Goal: Transaction & Acquisition: Purchase product/service

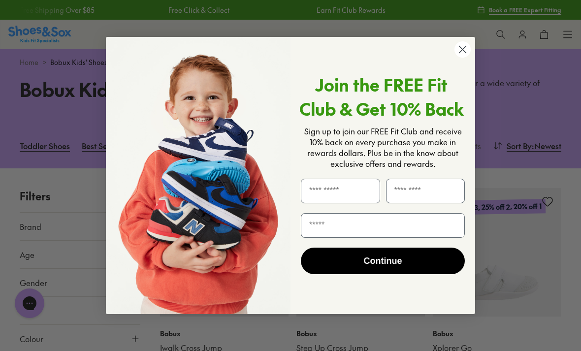
click at [463, 51] on icon "Close dialog" at bounding box center [462, 49] width 7 height 7
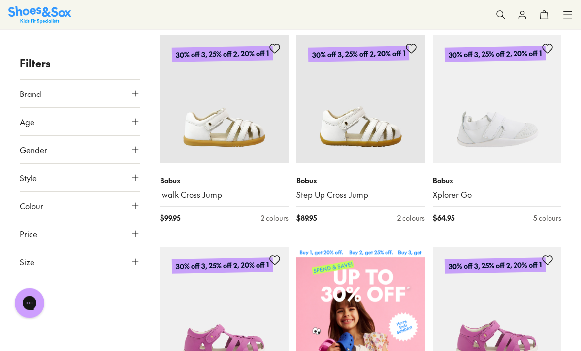
scroll to position [155, 0]
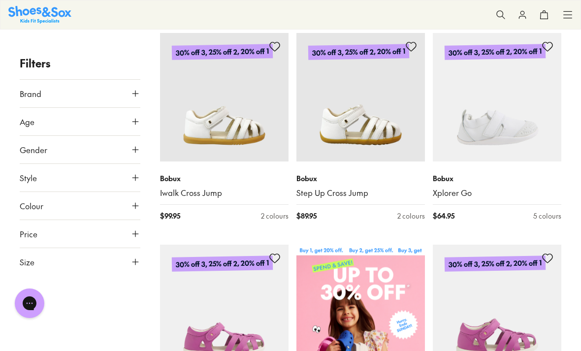
click at [130, 152] on icon at bounding box center [135, 150] width 10 height 10
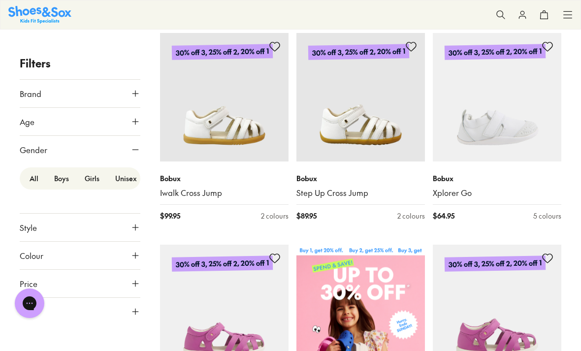
click at [53, 182] on label "Boys" at bounding box center [61, 178] width 31 height 18
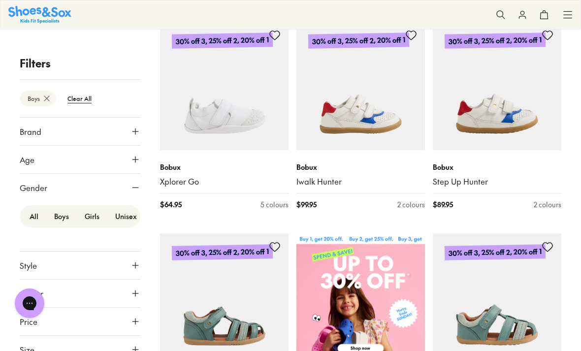
scroll to position [168, 0]
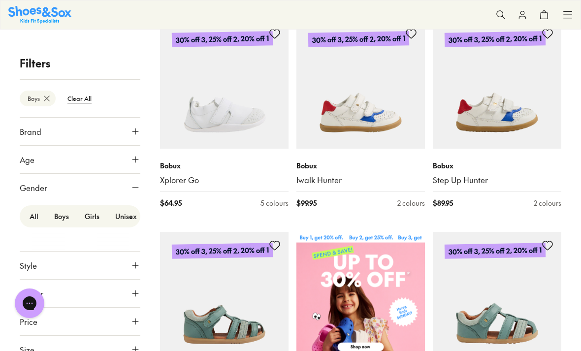
click at [136, 261] on icon at bounding box center [135, 265] width 10 height 10
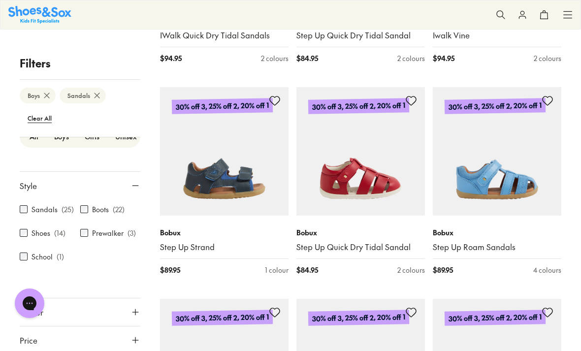
scroll to position [99, 0]
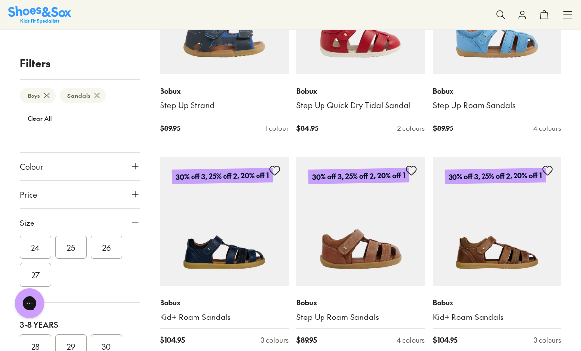
scroll to position [158, 0]
click at [43, 276] on button "27" at bounding box center [36, 275] width 32 height 24
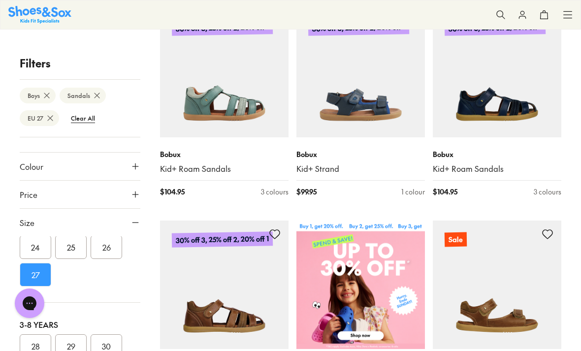
scroll to position [141, 0]
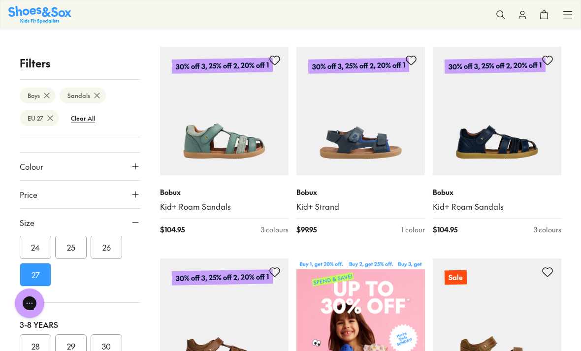
click at [380, 122] on img at bounding box center [360, 111] width 129 height 129
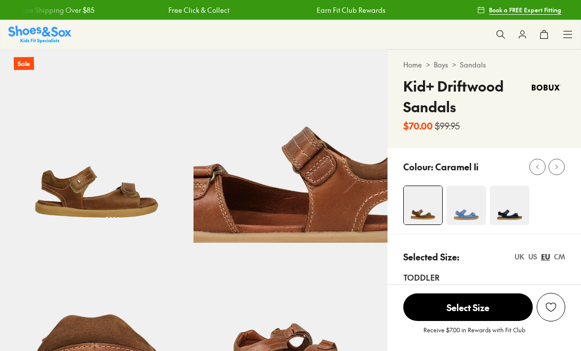
select select "*"
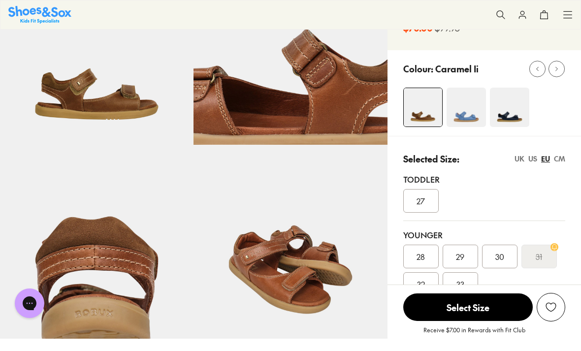
scroll to position [98, 0]
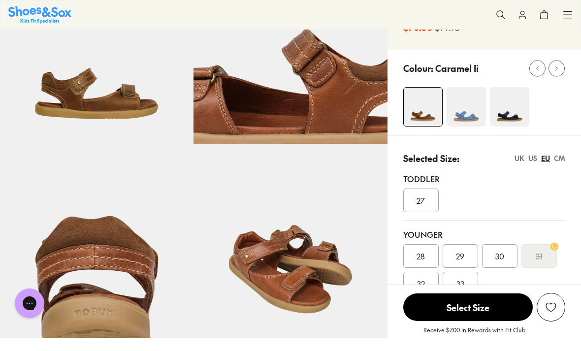
click at [426, 197] on div "27" at bounding box center [420, 201] width 35 height 24
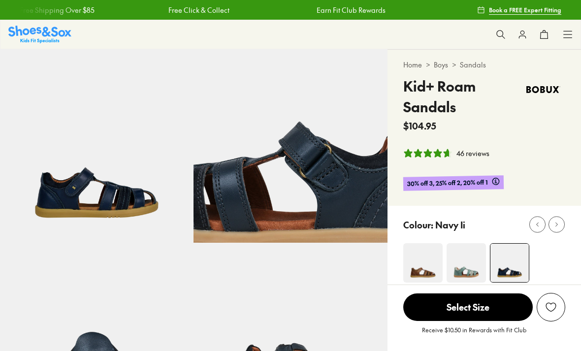
select select "*"
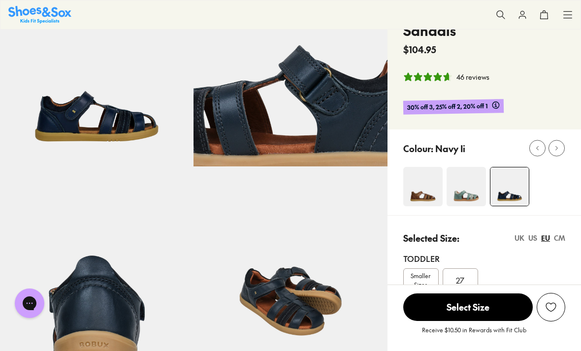
scroll to position [77, 0]
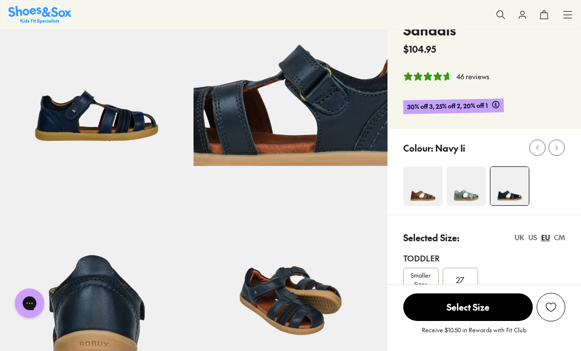
click at [429, 187] on img at bounding box center [422, 185] width 39 height 39
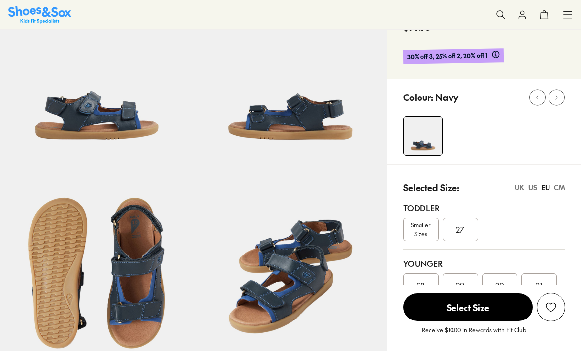
select select "*"
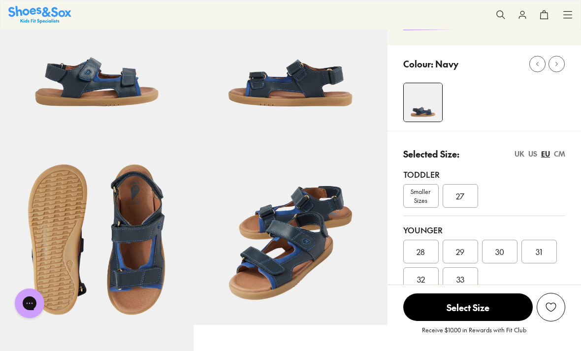
scroll to position [112, 0]
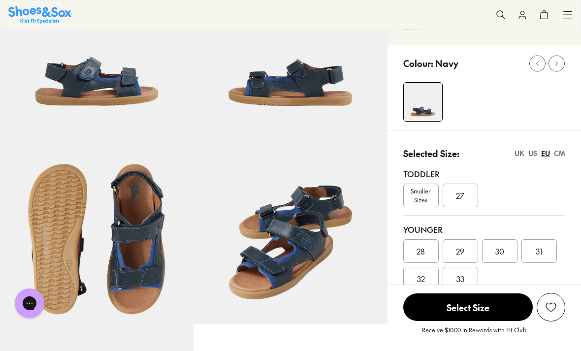
click at [421, 195] on span "Smaller Sizes" at bounding box center [421, 196] width 34 height 18
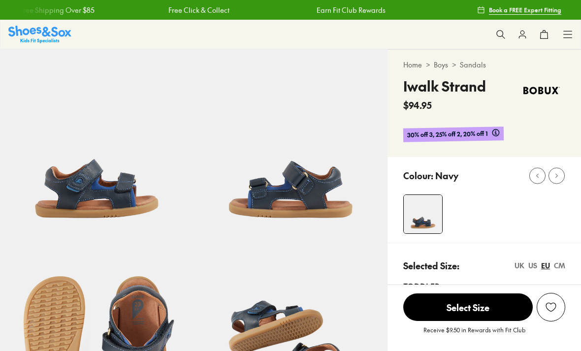
select select "*"
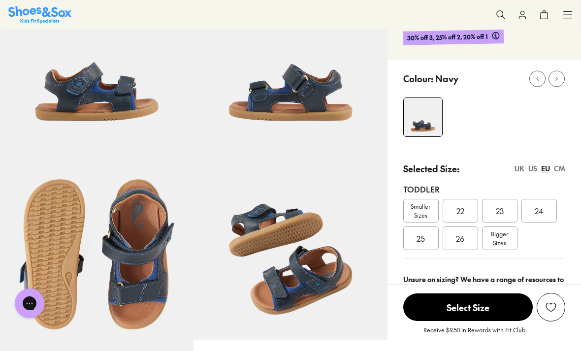
scroll to position [97, 0]
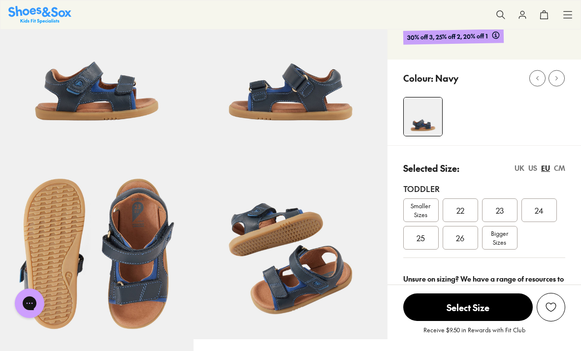
click at [503, 241] on span "Bigger Sizes" at bounding box center [499, 238] width 17 height 18
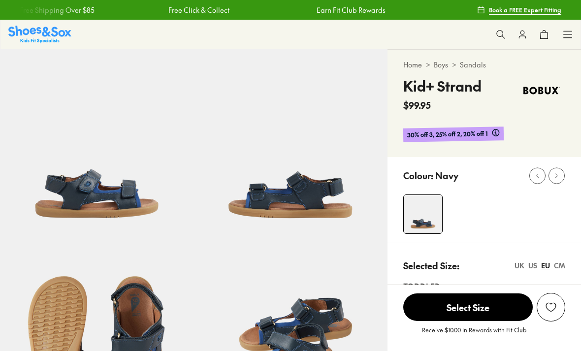
select select "*"
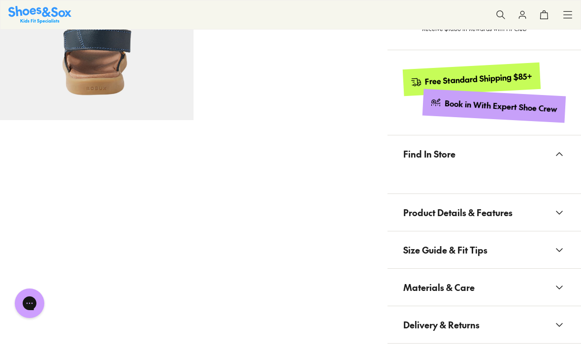
scroll to position [511, 0]
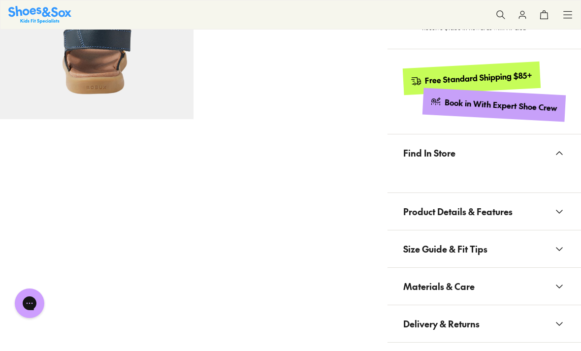
click at [522, 209] on button "Product Details & Features" at bounding box center [485, 211] width 194 height 37
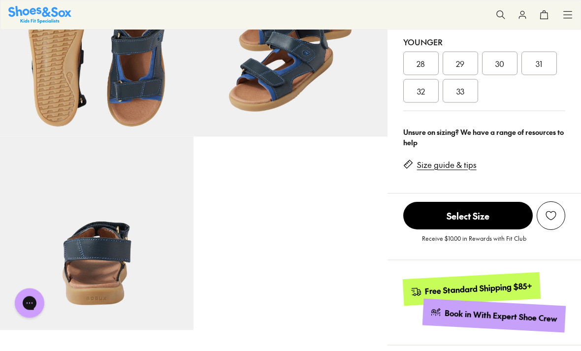
scroll to position [193, 0]
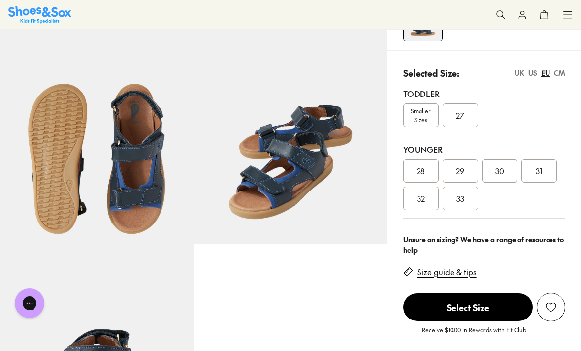
click at [426, 113] on span "Smaller Sizes" at bounding box center [421, 115] width 34 height 18
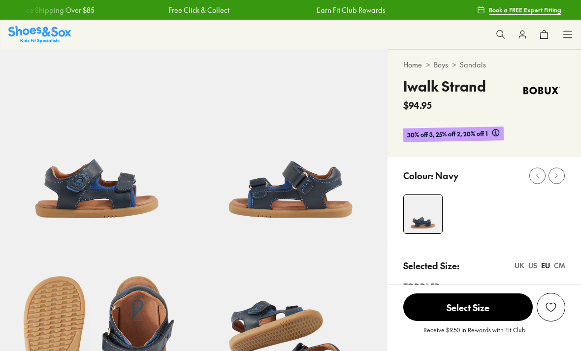
select select "*"
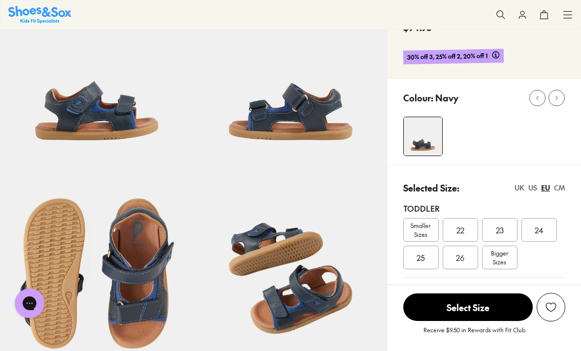
scroll to position [78, 0]
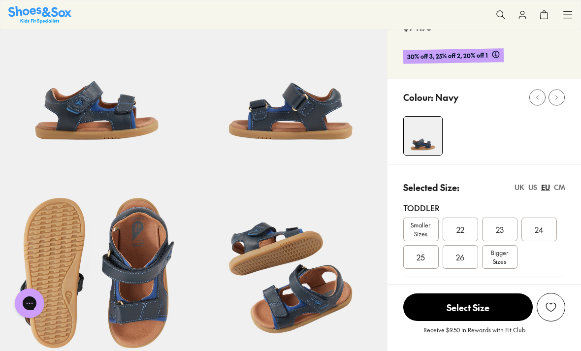
click at [501, 257] on span "Bigger Sizes" at bounding box center [499, 257] width 17 height 18
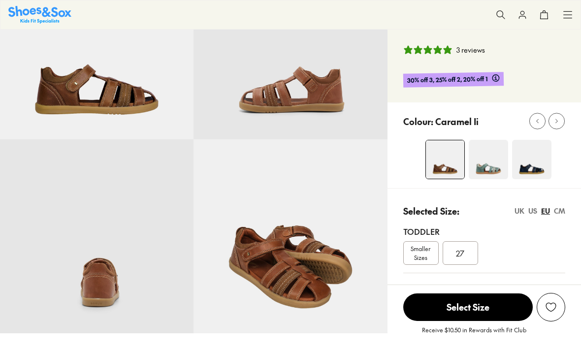
scroll to position [104, 0]
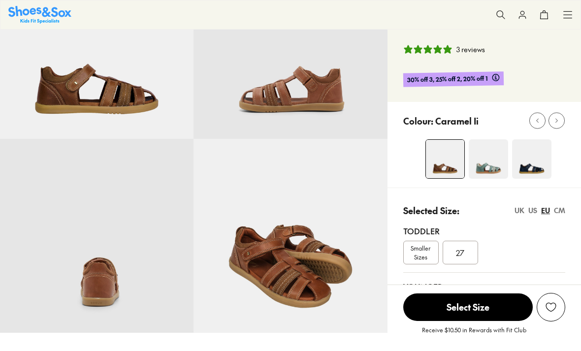
select select "*"
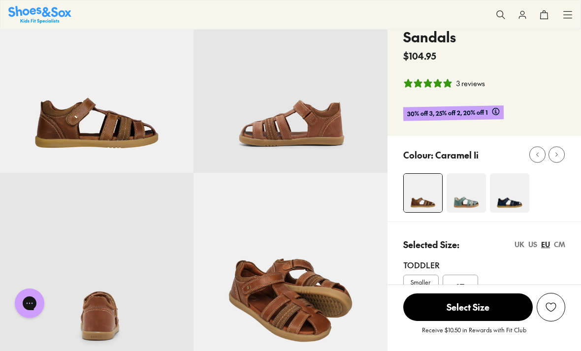
scroll to position [0, 0]
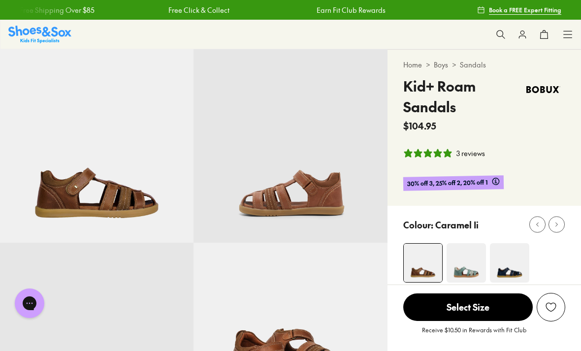
click at [474, 152] on div "3 reviews" at bounding box center [470, 153] width 29 height 10
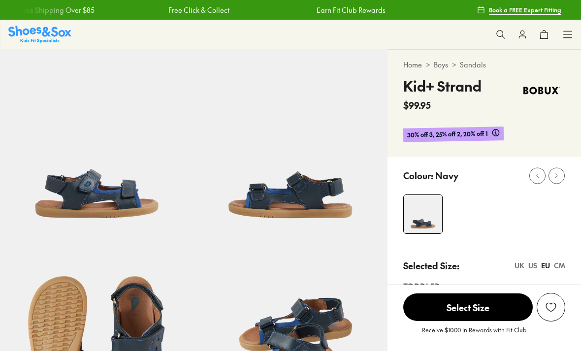
select select "*"
click at [516, 34] on button at bounding box center [523, 35] width 22 height 22
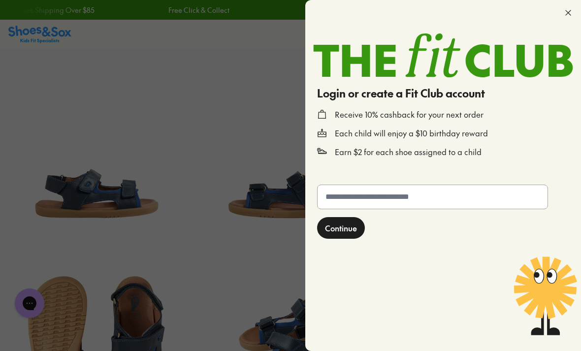
click at [450, 202] on input "text" at bounding box center [433, 197] width 230 height 24
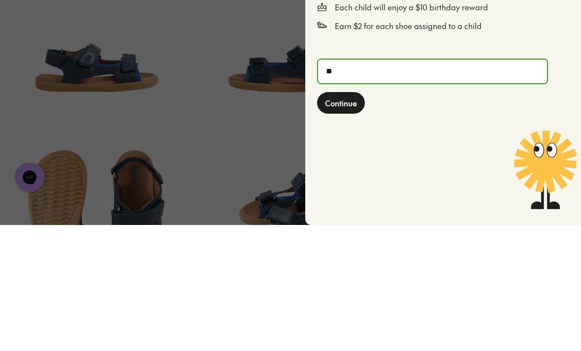
type input "*"
type input "**********"
click at [343, 218] on button "Continue" at bounding box center [341, 229] width 48 height 22
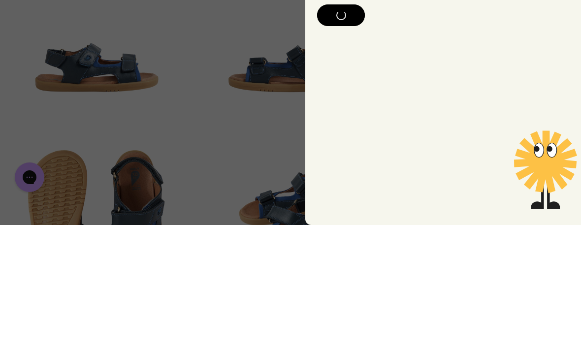
scroll to position [126, 0]
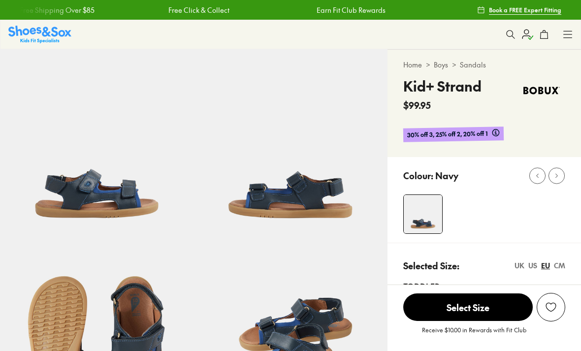
select select "*"
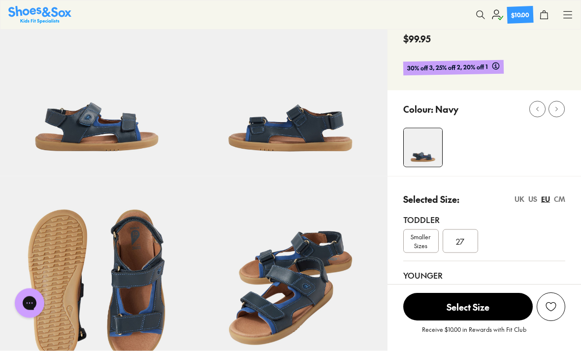
scroll to position [74, 0]
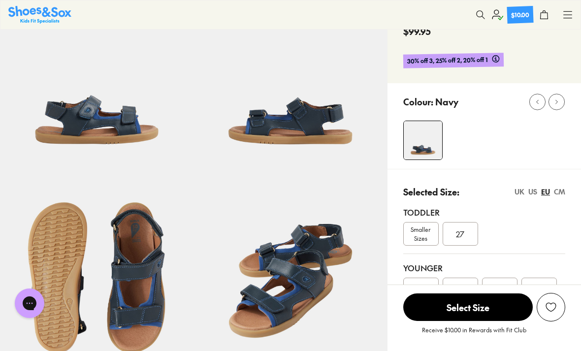
click at [463, 233] on span "27" at bounding box center [460, 234] width 8 height 12
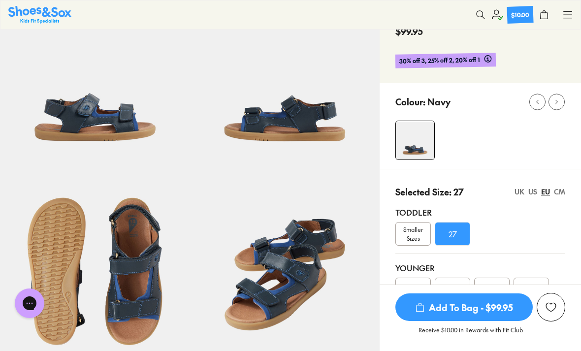
click at [531, 196] on div "US" at bounding box center [532, 192] width 9 height 10
click at [517, 193] on div "UK" at bounding box center [520, 192] width 10 height 10
click at [544, 193] on div "EU" at bounding box center [545, 192] width 9 height 10
click at [563, 194] on div "CM" at bounding box center [559, 192] width 11 height 10
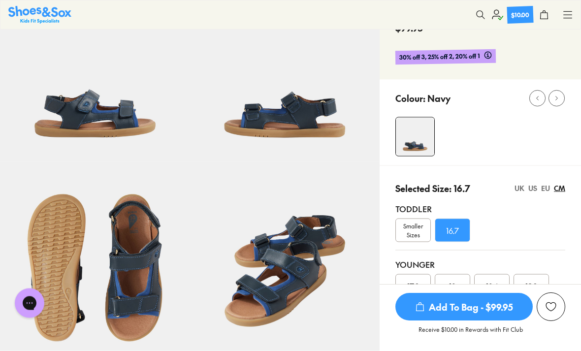
scroll to position [97, 0]
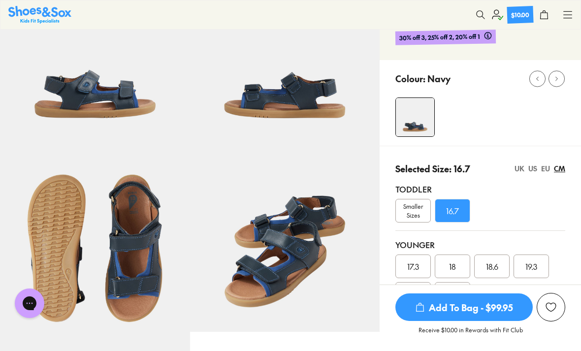
click at [543, 170] on div "EU" at bounding box center [545, 168] width 9 height 10
click at [484, 321] on span "Add To Bag - $99.95" at bounding box center [463, 307] width 137 height 28
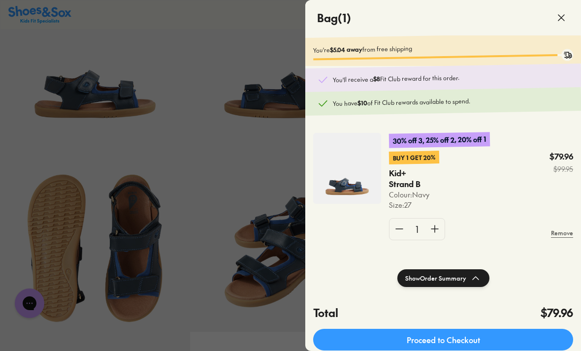
click at [561, 21] on icon at bounding box center [561, 18] width 12 height 12
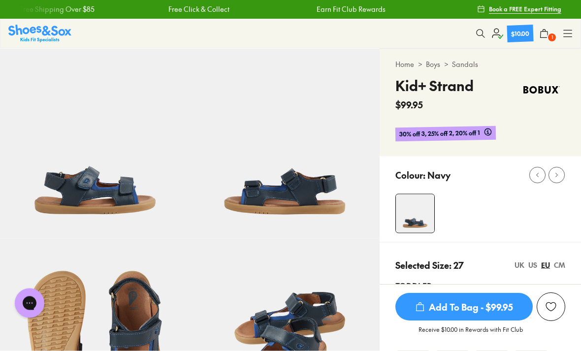
scroll to position [0, 0]
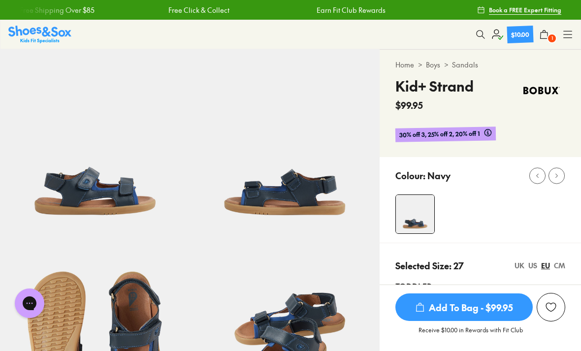
click at [563, 43] on div "Shop All Shop All Shop All Up to 30% off New Arrivals Online Only Best Sellers …" at bounding box center [568, 34] width 10 height 29
click at [570, 32] on icon at bounding box center [568, 35] width 10 height 10
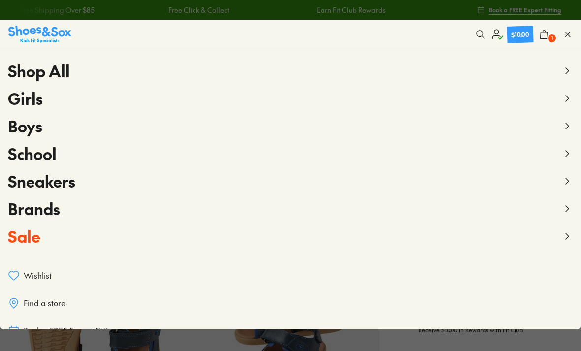
click at [561, 240] on button "Sale" at bounding box center [290, 237] width 565 height 28
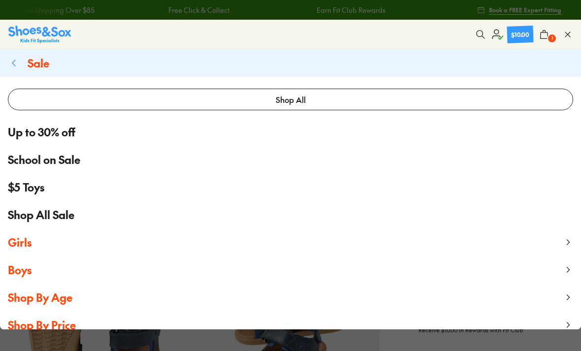
click at [16, 64] on icon at bounding box center [14, 63] width 12 height 12
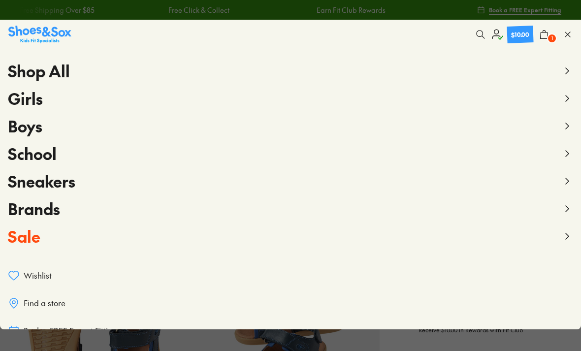
click at [46, 214] on span "Brands" at bounding box center [34, 208] width 52 height 22
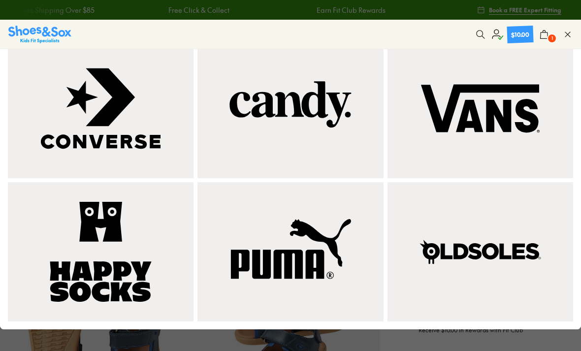
scroll to position [863, 0]
click at [107, 276] on img at bounding box center [101, 252] width 146 height 100
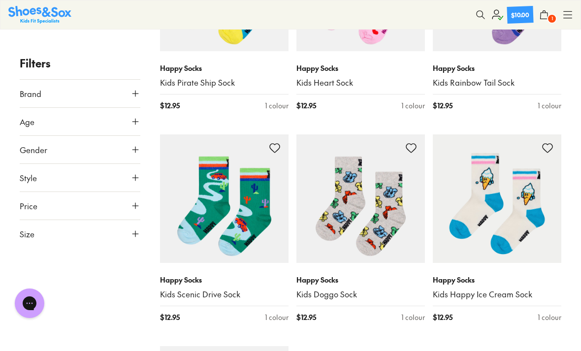
scroll to position [689, 0]
click at [221, 296] on link "Kids Scenic Drive Sock" at bounding box center [224, 294] width 129 height 11
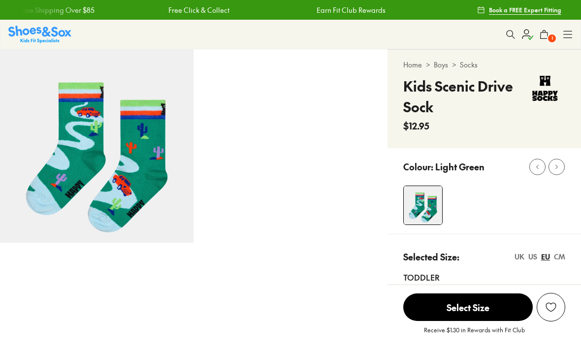
select select "*"
click at [46, 40] on img at bounding box center [39, 34] width 63 height 17
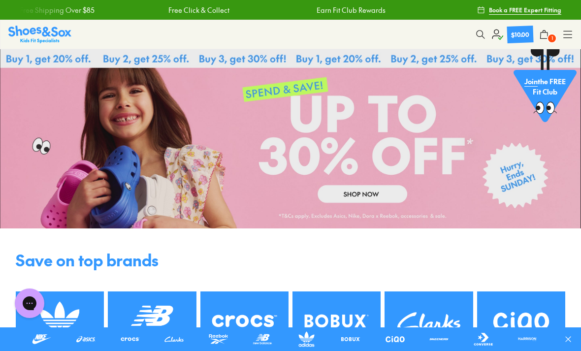
click at [566, 34] on use at bounding box center [568, 34] width 8 height 6
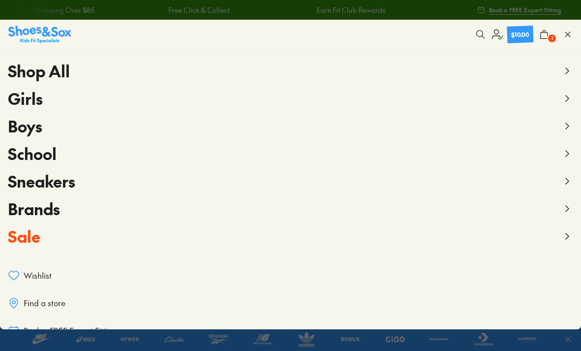
click at [27, 206] on span "Brands" at bounding box center [34, 208] width 52 height 22
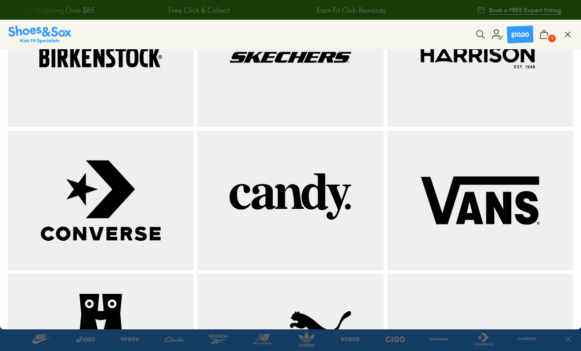
scroll to position [561, 0]
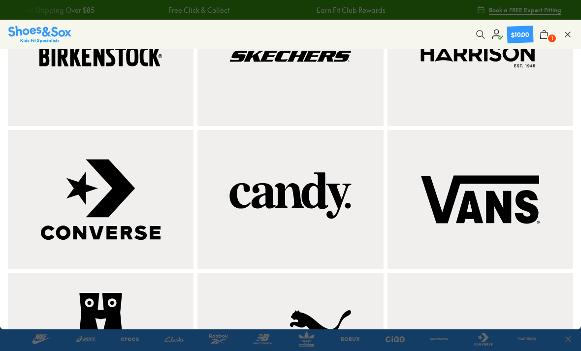
click at [38, 106] on img at bounding box center [101, 56] width 146 height 100
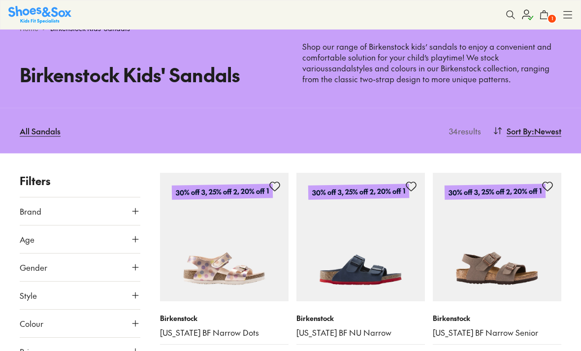
type input "***"
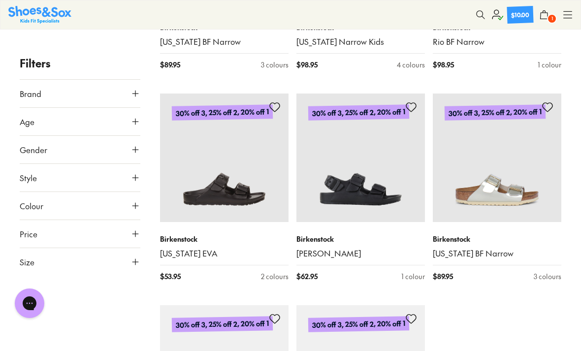
scroll to position [2020, 0]
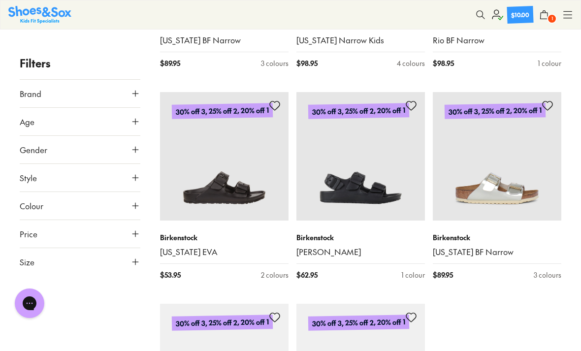
click at [175, 251] on link "[US_STATE] EVA" at bounding box center [224, 252] width 129 height 11
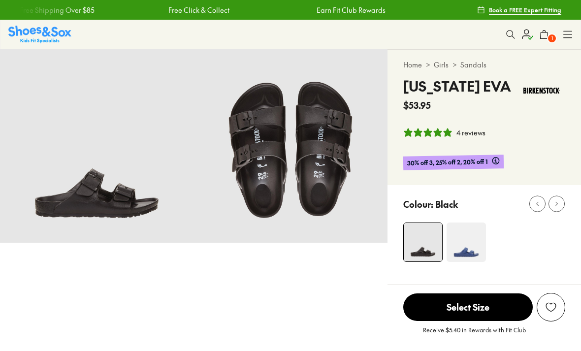
select select "*"
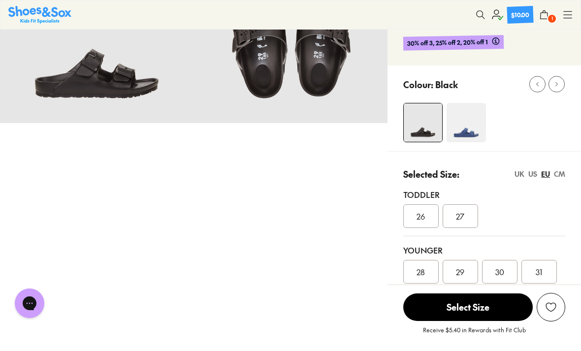
scroll to position [119, 0]
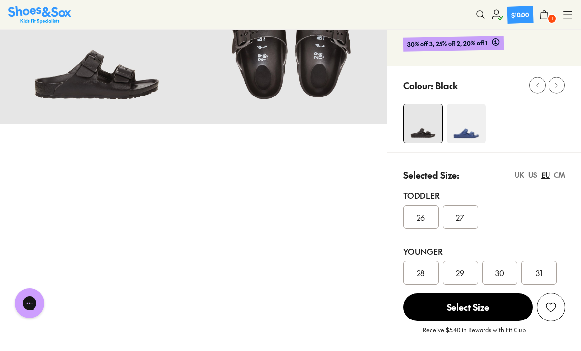
click at [465, 270] on div "29" at bounding box center [460, 273] width 35 height 24
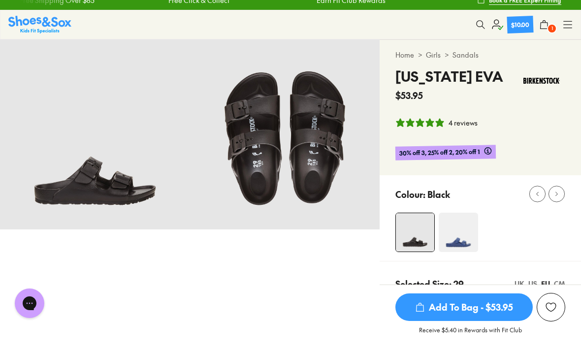
scroll to position [9, 0]
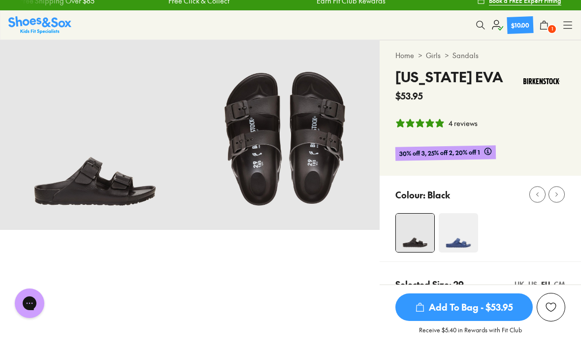
click at [467, 321] on span "Add To Bag - $53.95" at bounding box center [463, 307] width 137 height 28
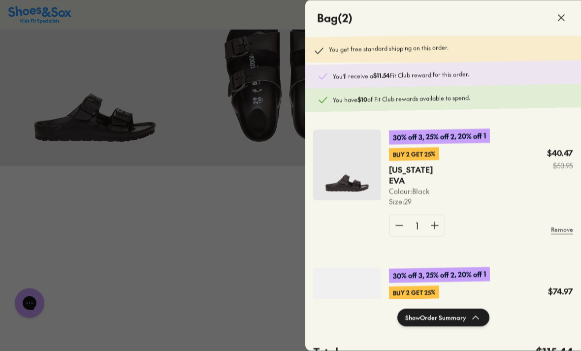
scroll to position [71, 0]
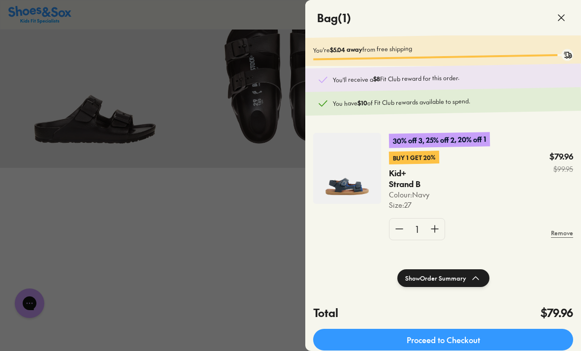
click at [457, 339] on link "Proceed to Checkout" at bounding box center [443, 340] width 260 height 22
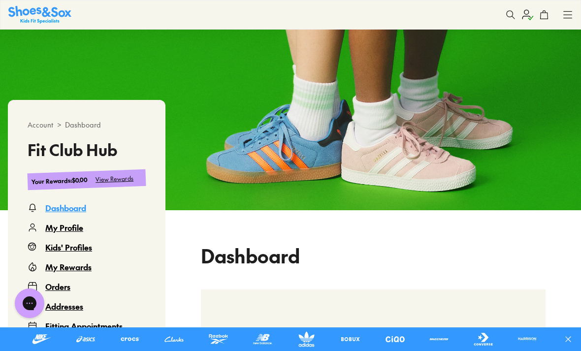
click at [85, 250] on div "Kids' Profiles" at bounding box center [68, 247] width 47 height 12
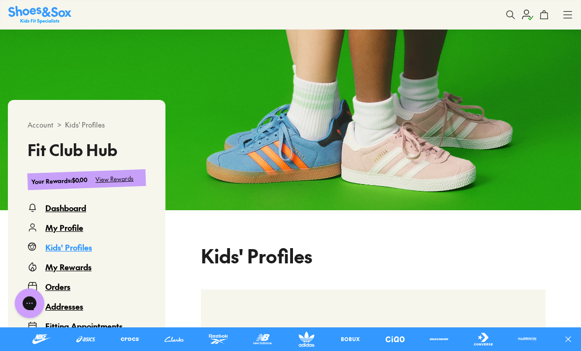
scroll to position [49, 0]
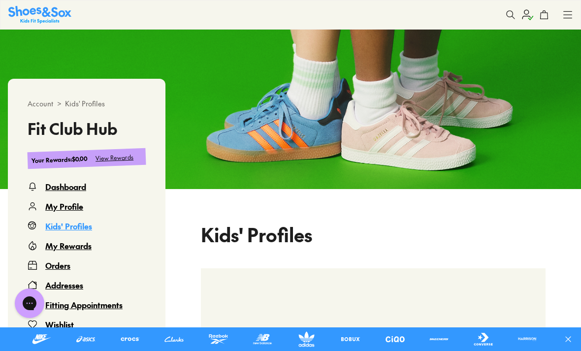
select select
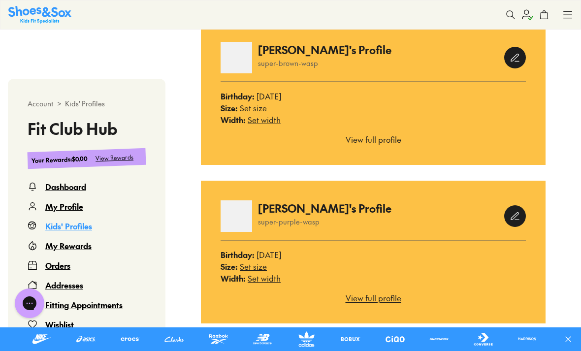
scroll to position [295, 0]
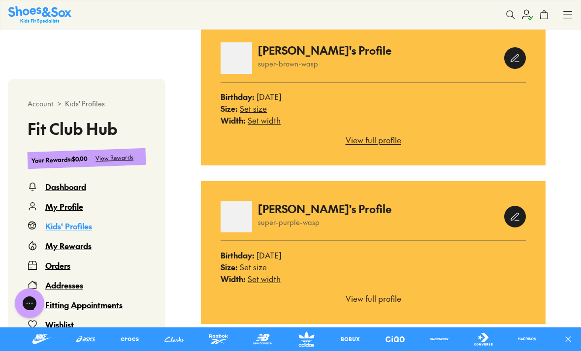
click at [386, 300] on div "View full profile" at bounding box center [373, 298] width 305 height 12
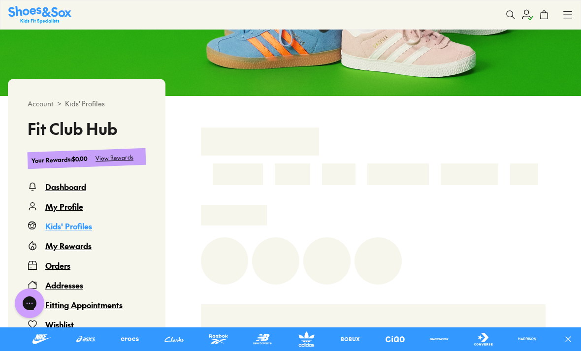
scroll to position [146, 0]
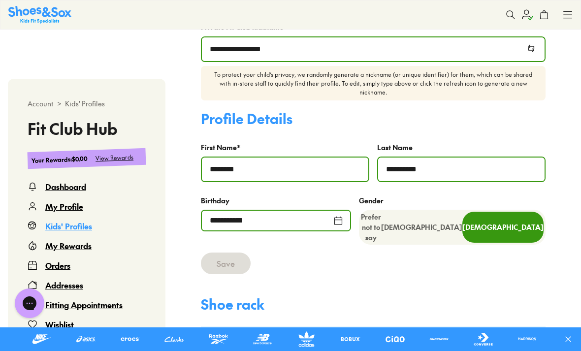
select select
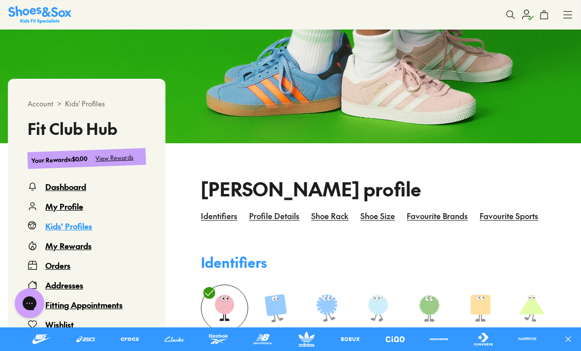
scroll to position [94, 0]
